Goal: Navigation & Orientation: Find specific page/section

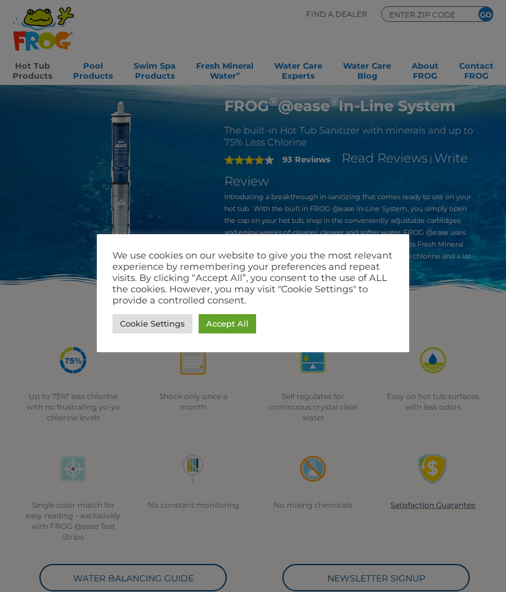
click at [153, 327] on link "Cookie Settings" at bounding box center [152, 323] width 80 height 19
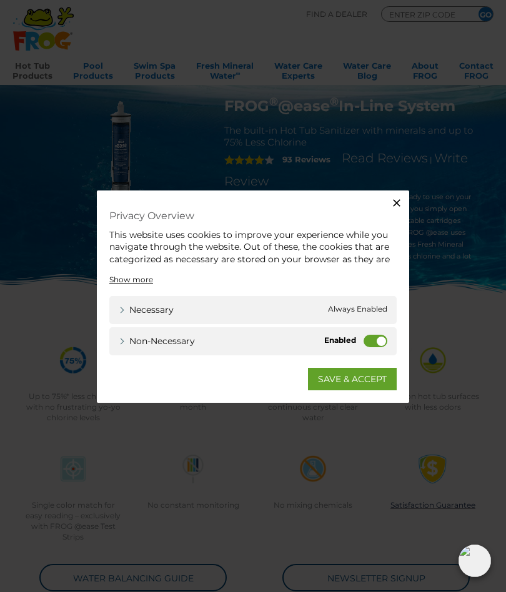
click at [376, 340] on label "Non-necessary" at bounding box center [375, 340] width 24 height 12
click at [0, 0] on input "Non-necessary" at bounding box center [0, 0] width 0 height 0
click at [340, 382] on link "SAVE & ACCEPT" at bounding box center [352, 378] width 89 height 22
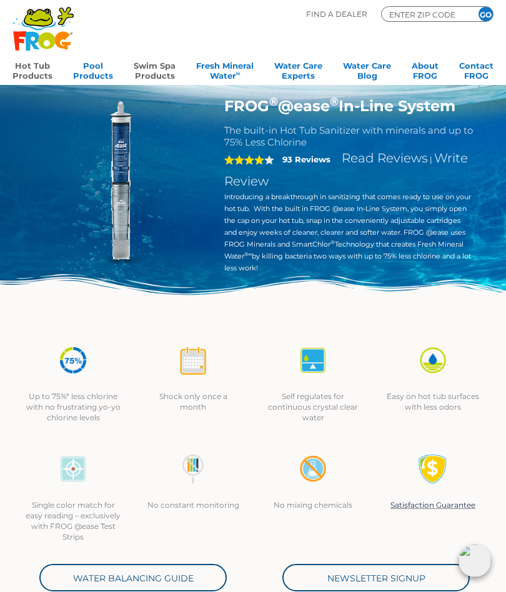
click at [152, 72] on link "Swim Spa Products" at bounding box center [155, 69] width 42 height 25
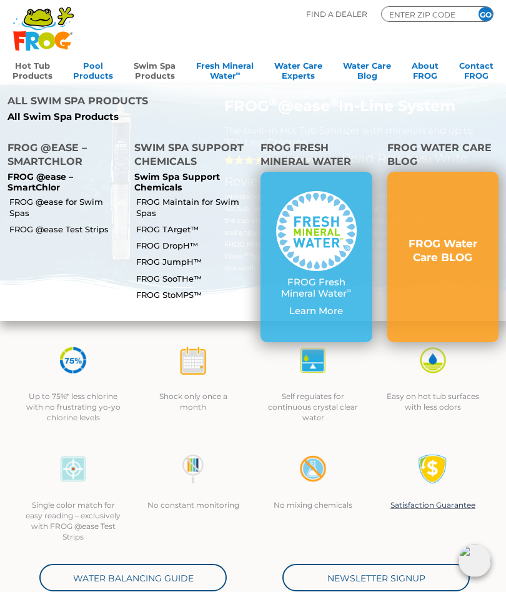
click at [95, 196] on link "FROG @ease for Swim Spas" at bounding box center [66, 207] width 114 height 22
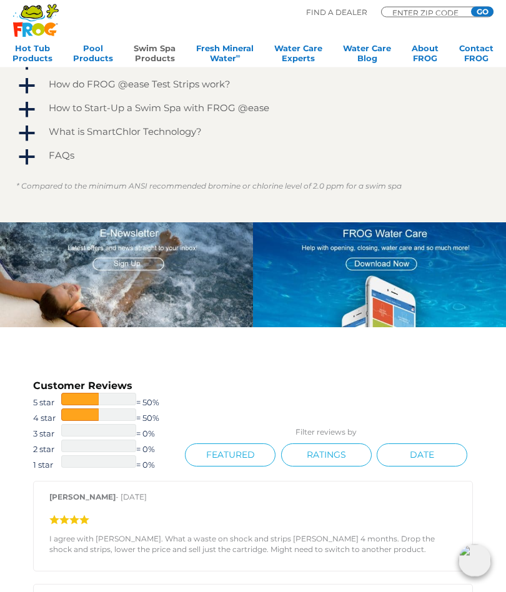
scroll to position [1067, 0]
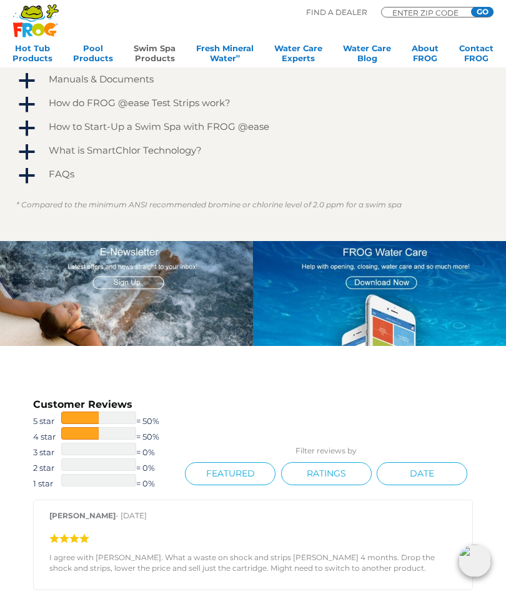
click at [333, 14] on p "Find A Dealer" at bounding box center [336, 12] width 61 height 11
click at [336, 10] on p "Find A Dealer" at bounding box center [336, 12] width 61 height 11
click at [410, 13] on input "ENTER ZIP CODE" at bounding box center [428, 12] width 75 height 6
type input "30436"
click at [486, 14] on input "GO" at bounding box center [482, 12] width 22 height 10
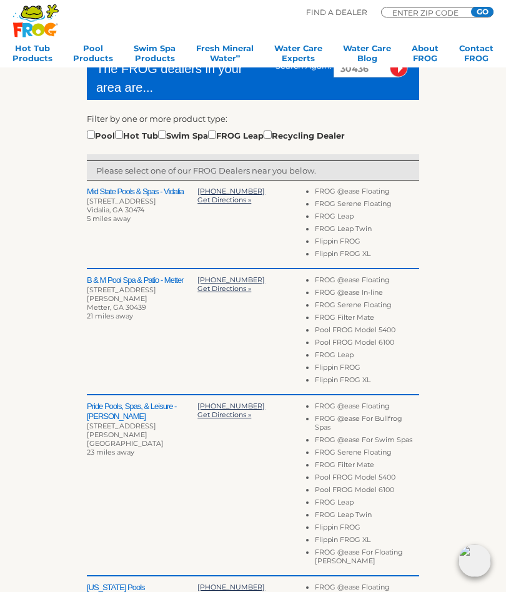
scroll to position [288, 0]
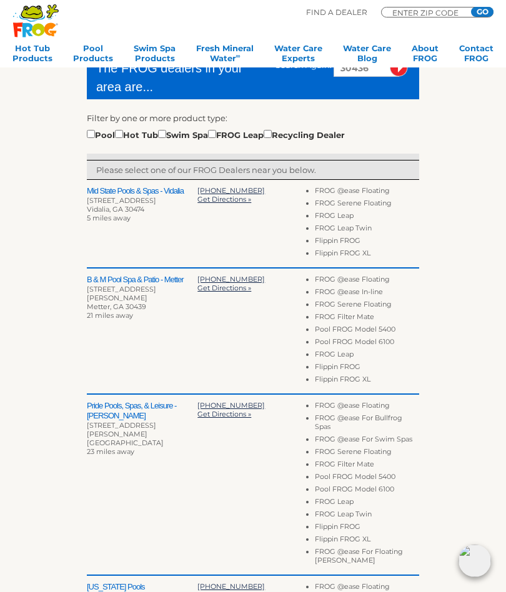
click at [165, 196] on h2 "Mid State Pools & Spas - Vidalia" at bounding box center [142, 191] width 110 height 10
click at [166, 130] on input "checkbox" at bounding box center [162, 134] width 8 height 8
checkbox input "true"
click at [162, 190] on h2 "Mid State Pools & Spas - Vidalia" at bounding box center [142, 191] width 110 height 10
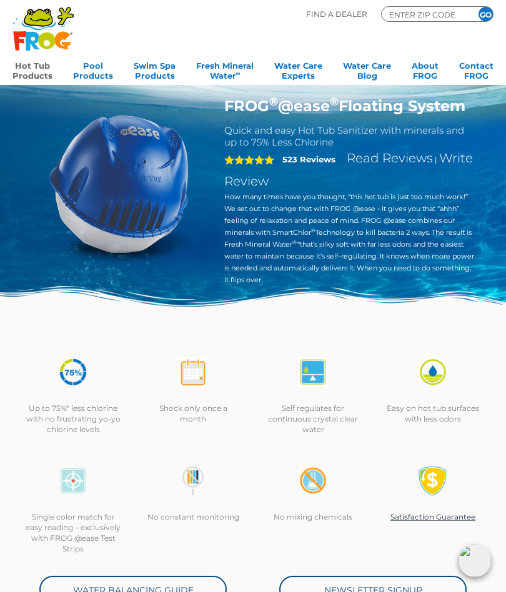
click at [394, 106] on h1 "FROG ® @ease ® Floating System" at bounding box center [349, 106] width 250 height 18
